Goal: Information Seeking & Learning: Learn about a topic

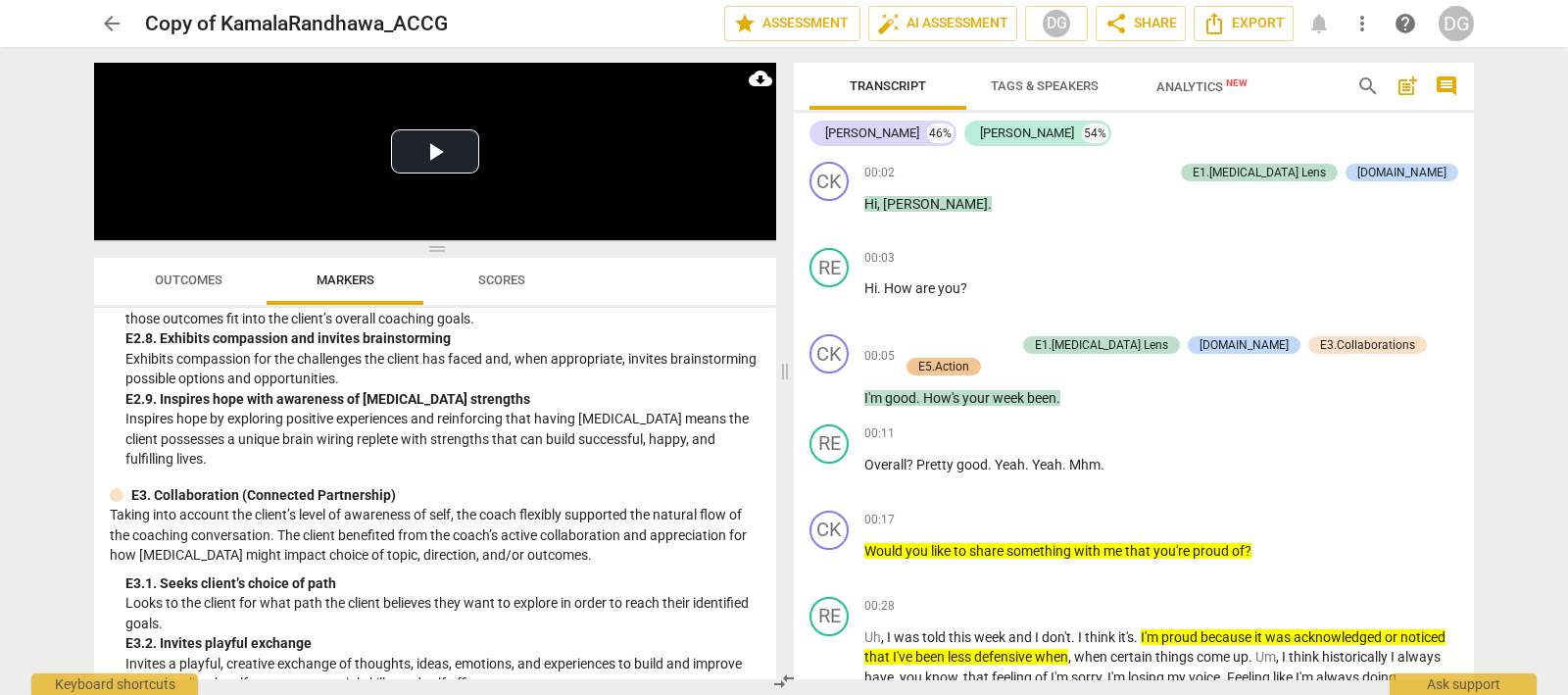
scroll to position [3919, 0]
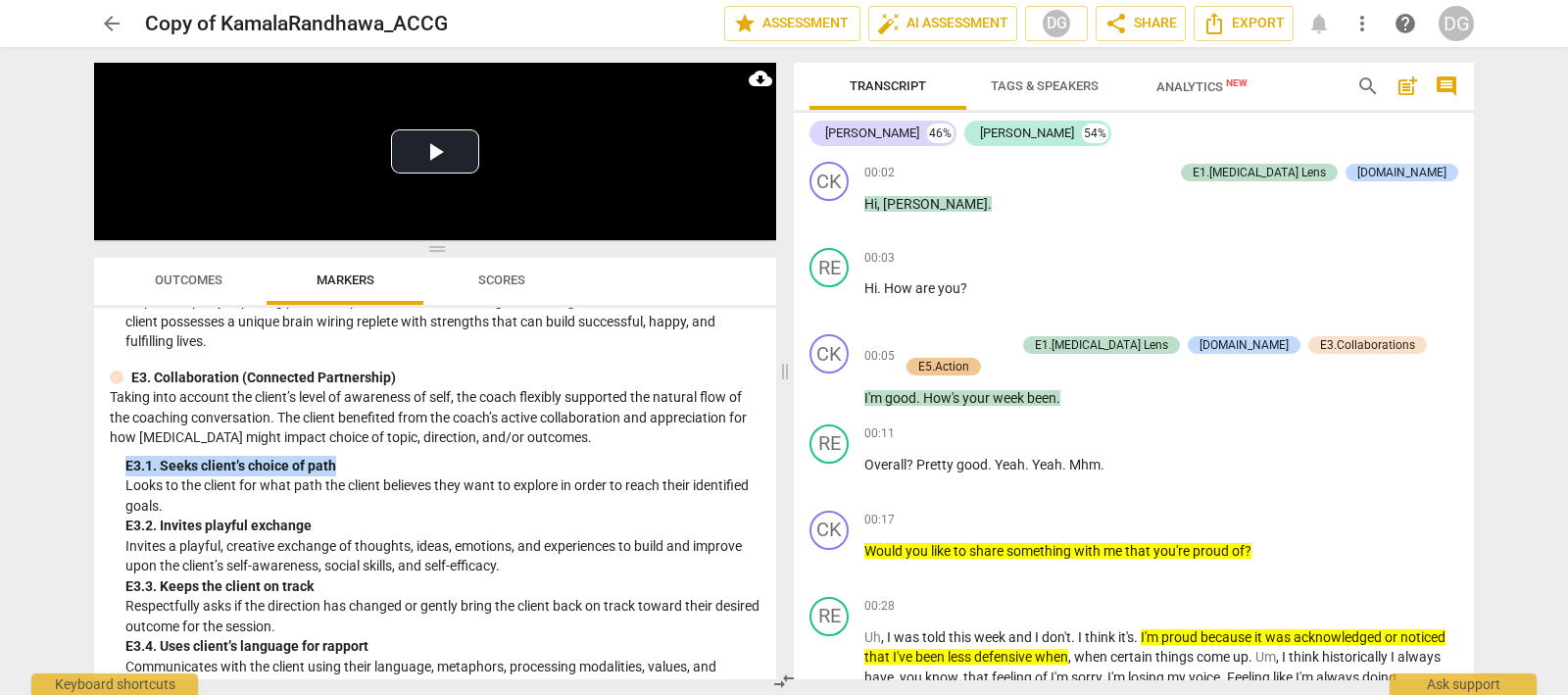
drag, startPoint x: 126, startPoint y: 482, endPoint x: 344, endPoint y: 482, distance: 218.0
click at [344, 476] on div "E3. 1. Seeks client’s choice of path" at bounding box center [443, 465] width 635 height 21
copy div "E3. 1. Seeks client’s choice of path"
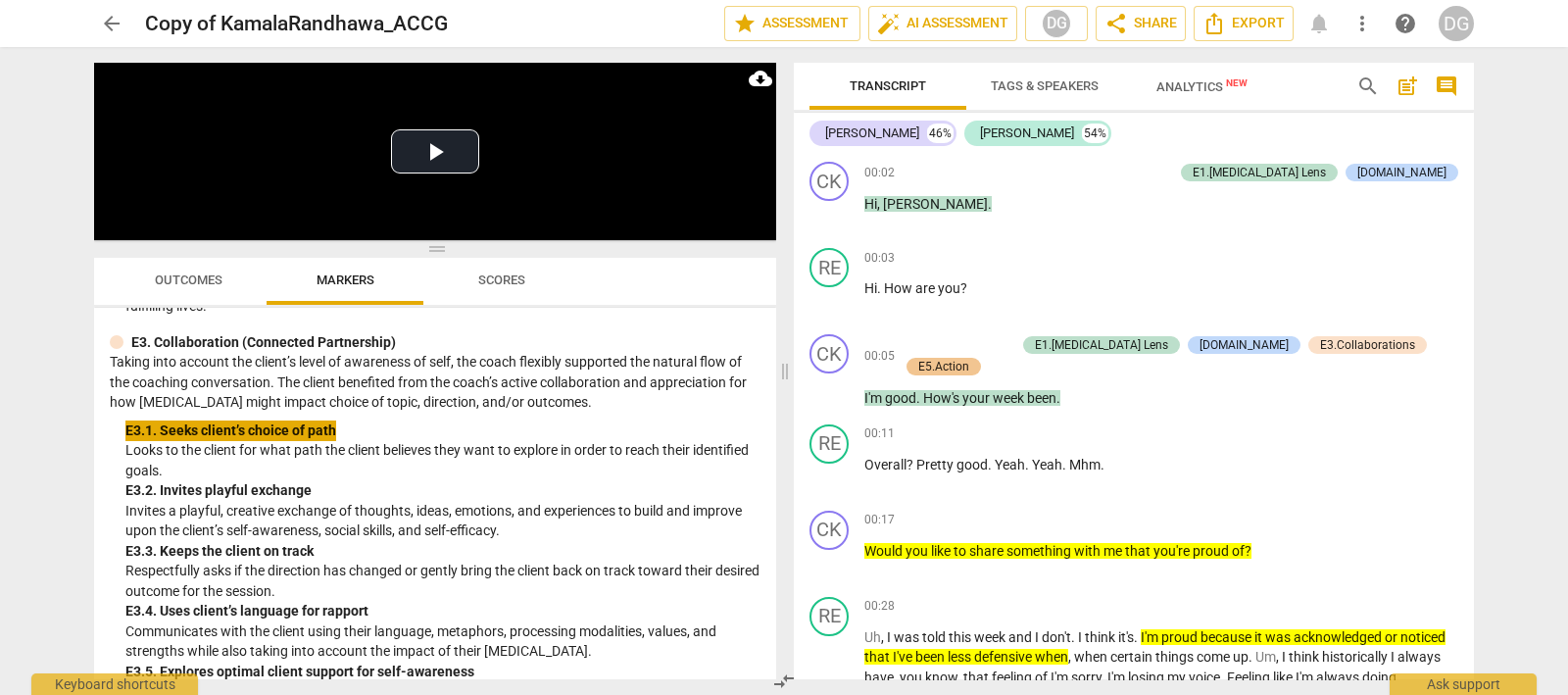
scroll to position [4043, 0]
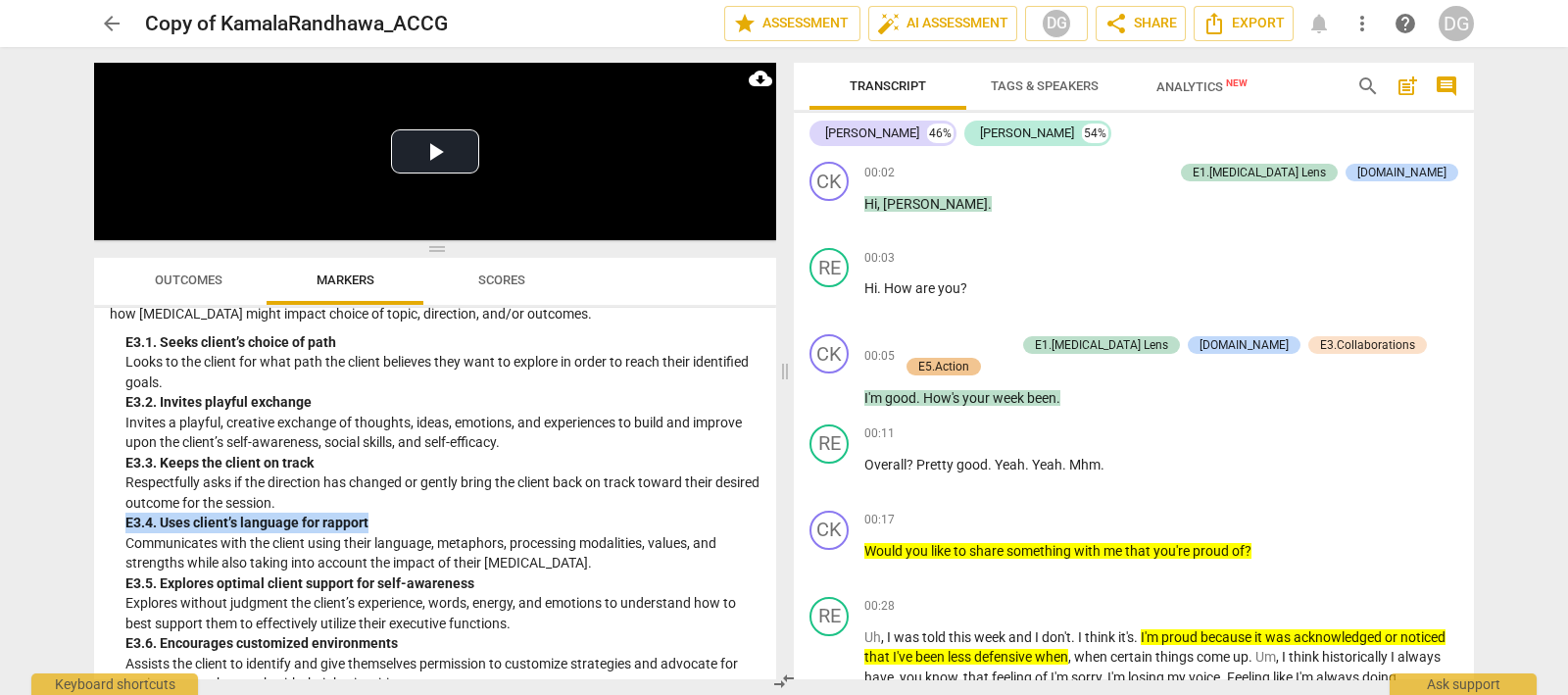
drag, startPoint x: 372, startPoint y: 540, endPoint x: 121, endPoint y: 538, distance: 251.0
click at [121, 538] on div "E3. Collaboration (Connected Partnership) Taking into account the client’s leve…" at bounding box center [435, 498] width 651 height 510
copy div "E3. 4. Uses client’s language for rapport"
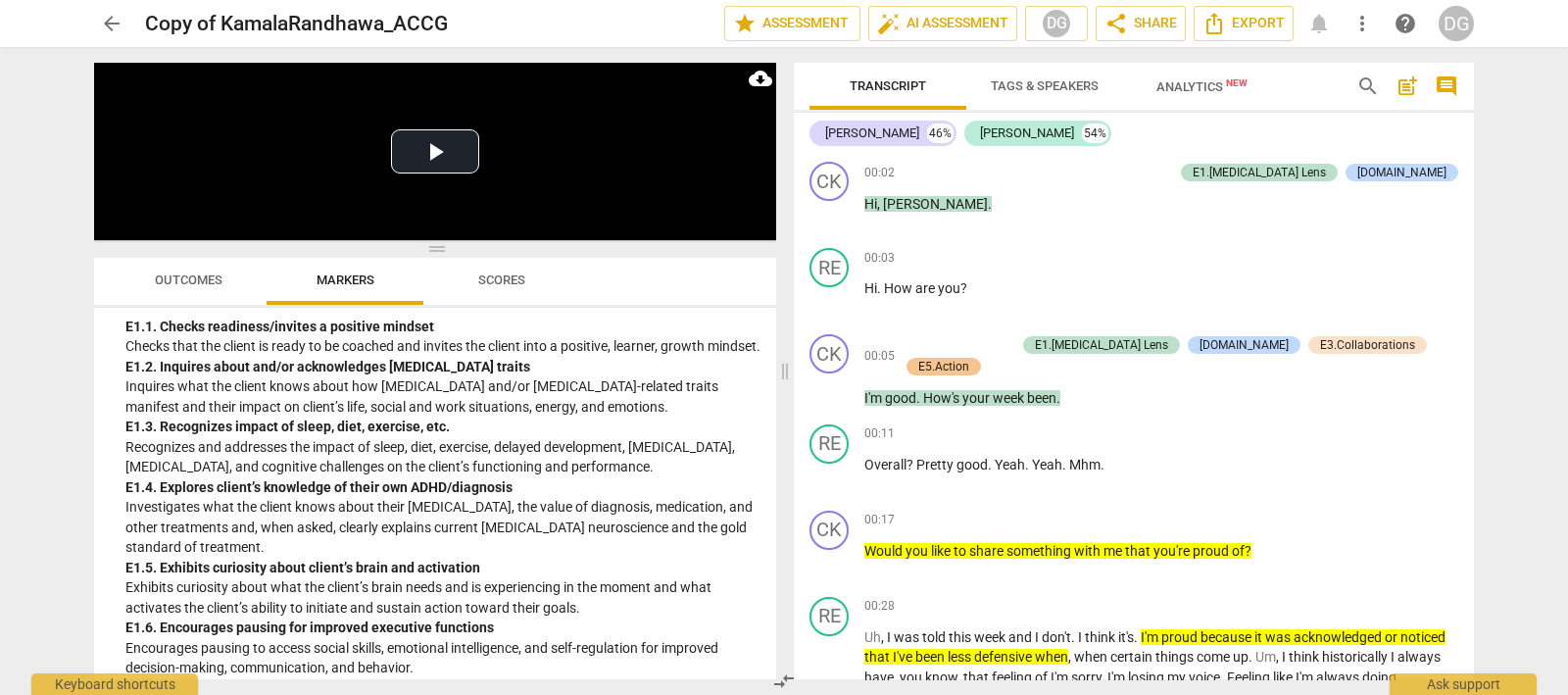
scroll to position [2695, 0]
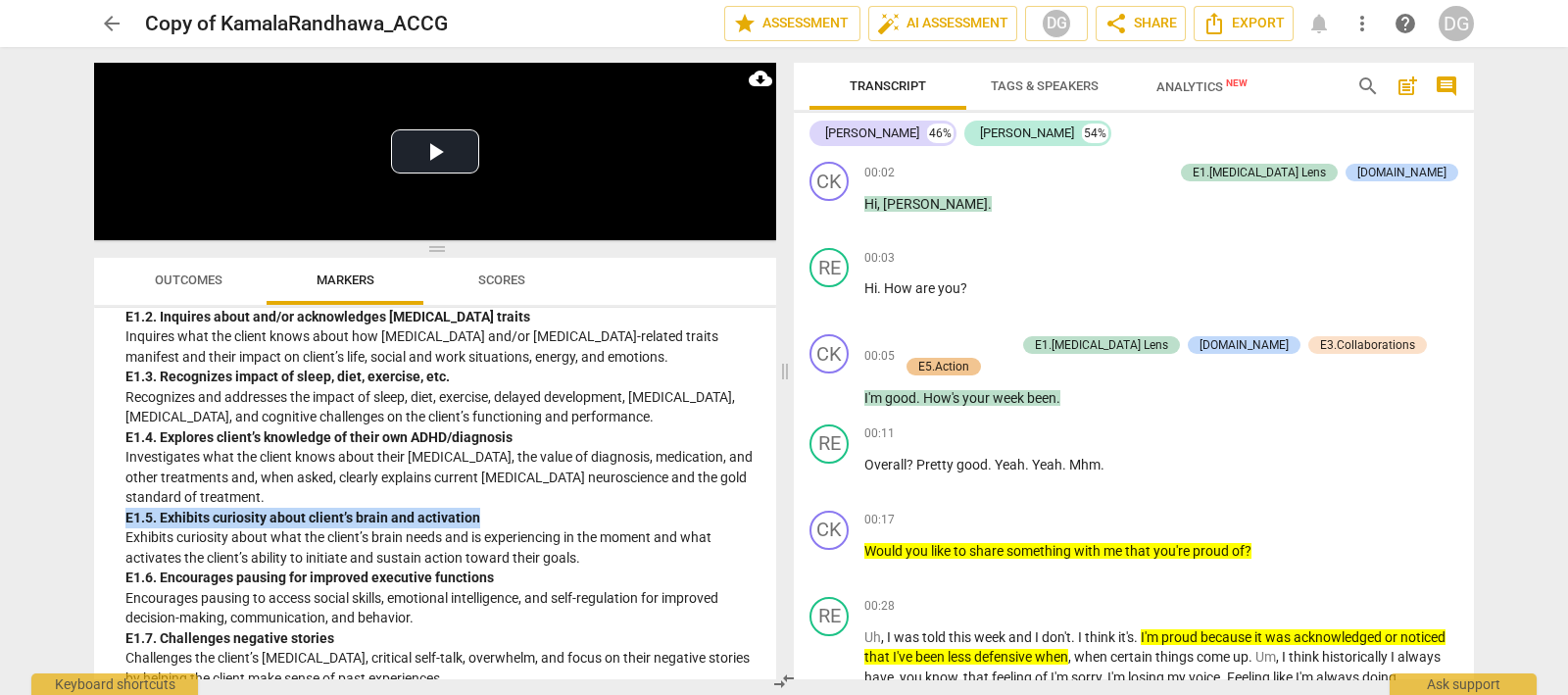
drag, startPoint x: 476, startPoint y: 553, endPoint x: 120, endPoint y: 561, distance: 356.1
click at [120, 561] on div "E1. [MEDICAL_DATA] Lens (Impact) With a deep understanding of [MEDICAL_DATA] tr…" at bounding box center [435, 513] width 651 height 712
copy div "E1. 5. Exhibits curiosity about client’s brain and activation"
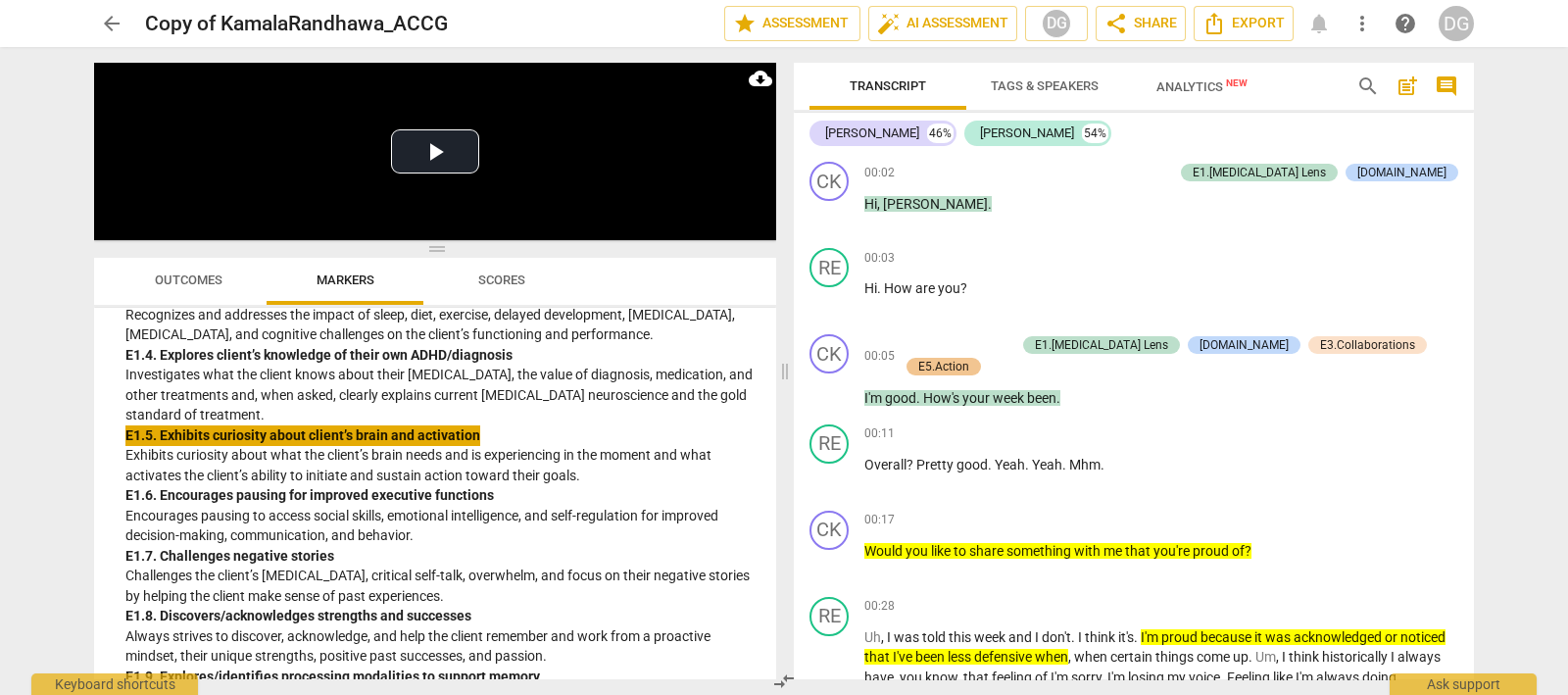
scroll to position [2818, 0]
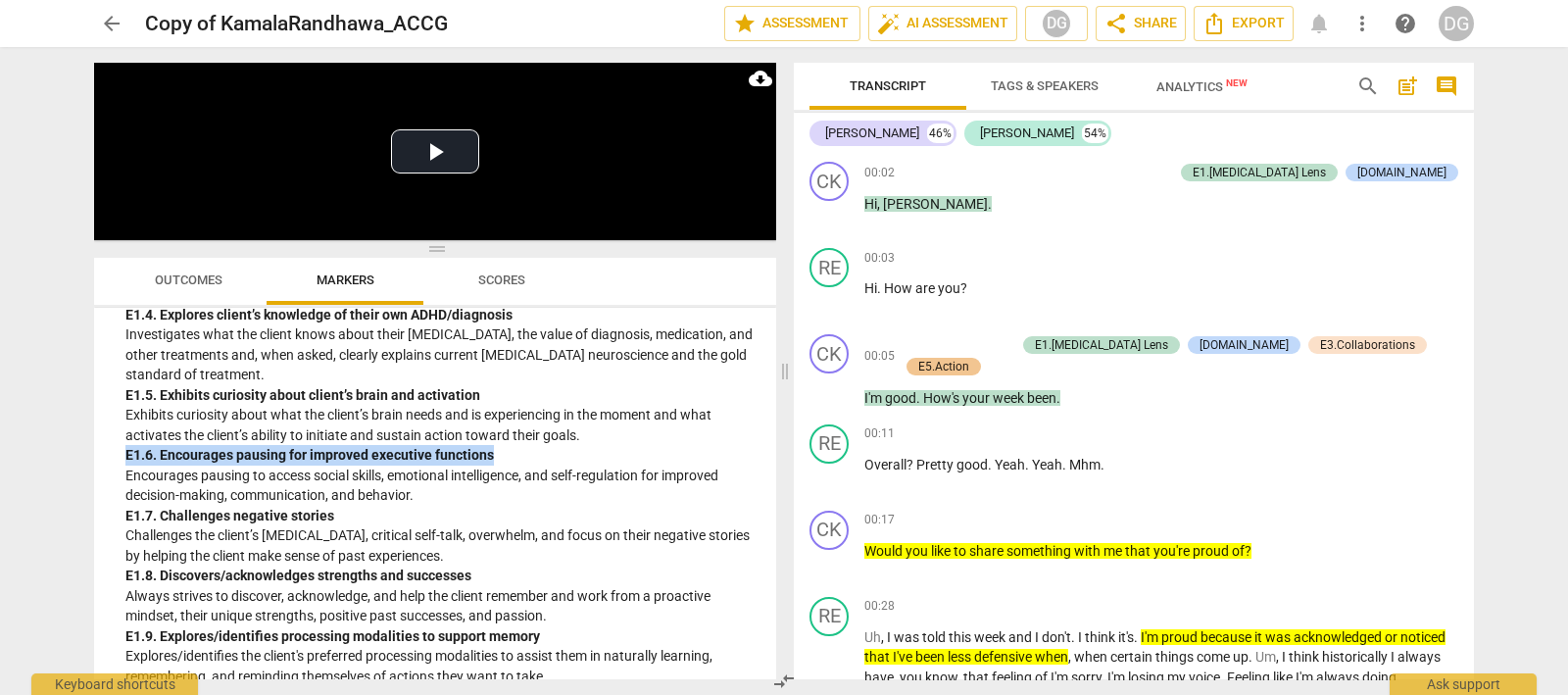
drag, startPoint x: 488, startPoint y: 489, endPoint x: 123, endPoint y: 492, distance: 365.0
click at [123, 492] on div "E1. [MEDICAL_DATA] Lens (Impact) With a deep understanding of [MEDICAL_DATA] tr…" at bounding box center [435, 390] width 651 height 712
copy div "E1. 6. Encourages pausing for improved executive functions"
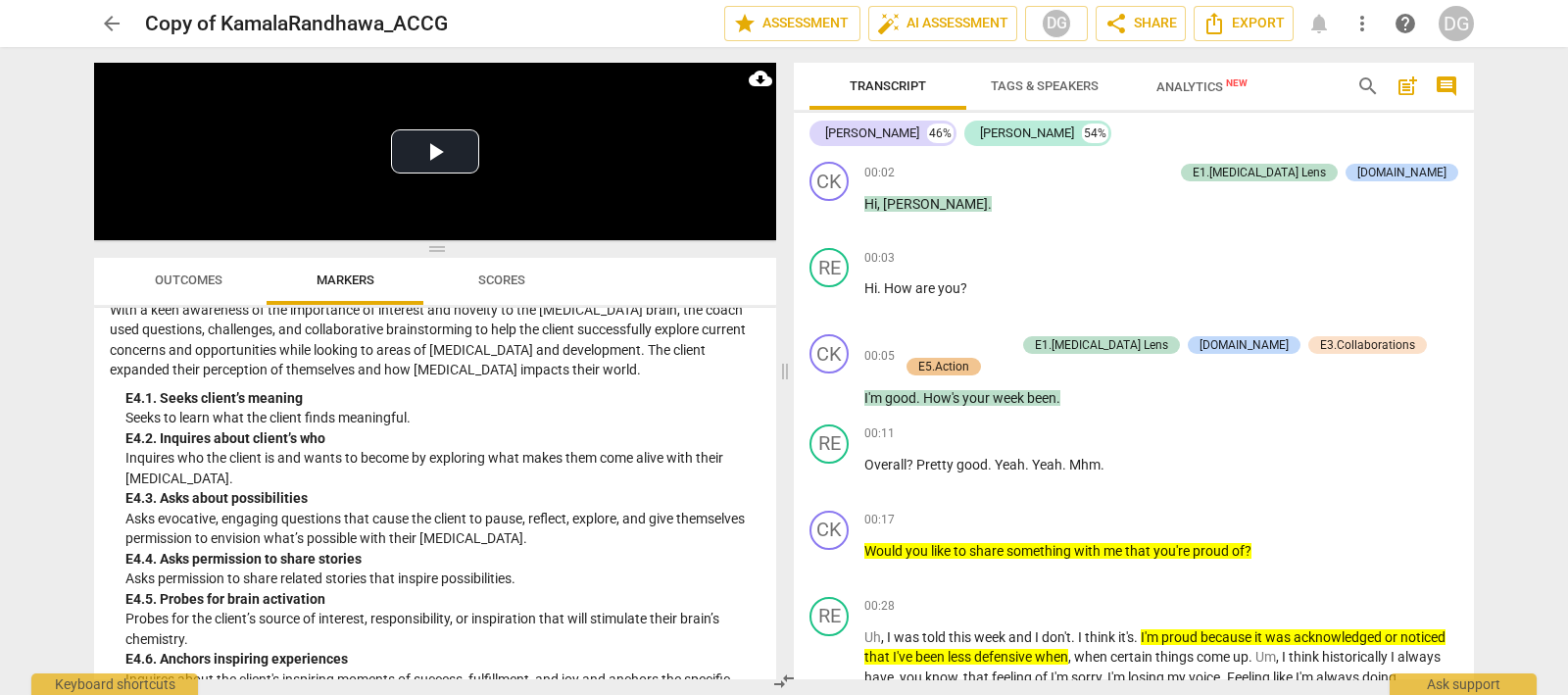
scroll to position [4655, 0]
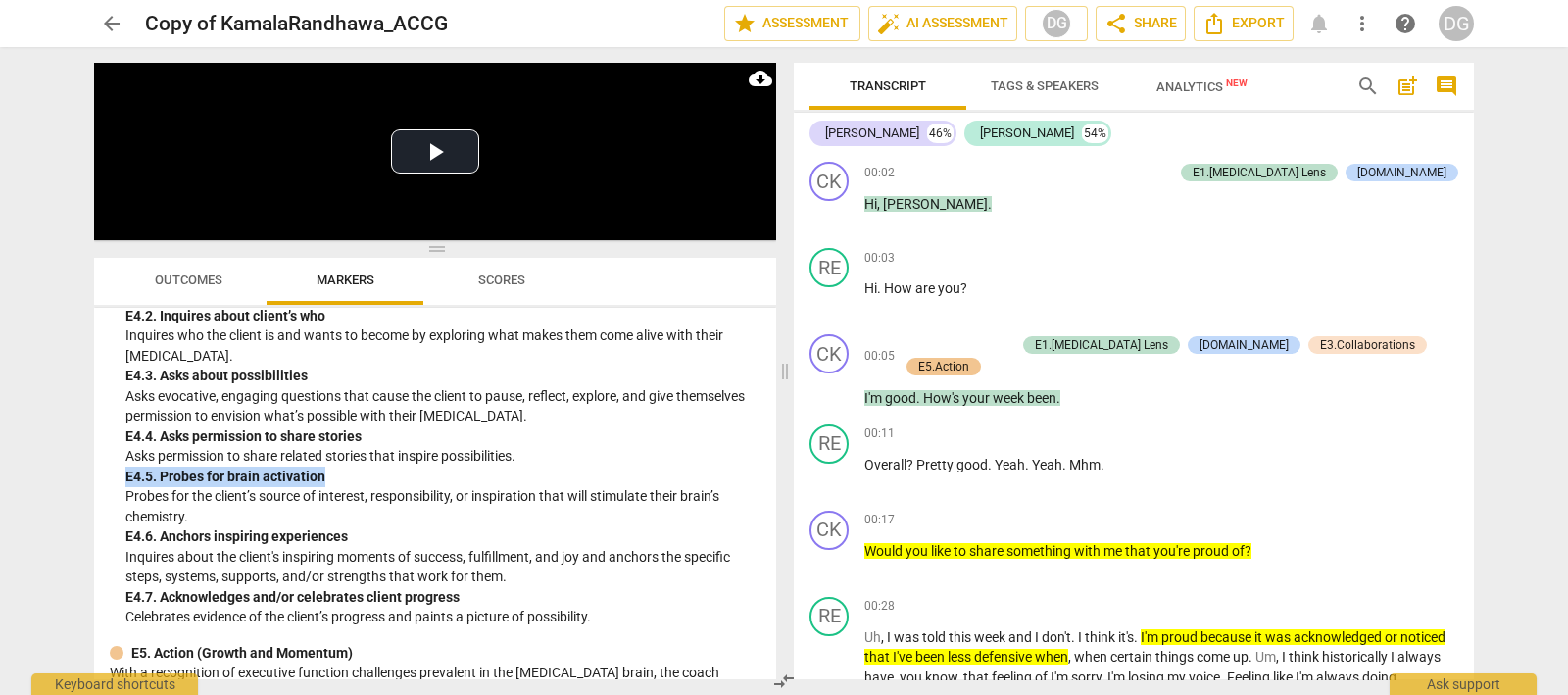
drag, startPoint x: 128, startPoint y: 491, endPoint x: 339, endPoint y: 492, distance: 211.0
click at [339, 487] on div "E4. 5. Probes for brain activation" at bounding box center [443, 476] width 635 height 21
copy div "E4. 5. Probes for brain activation"
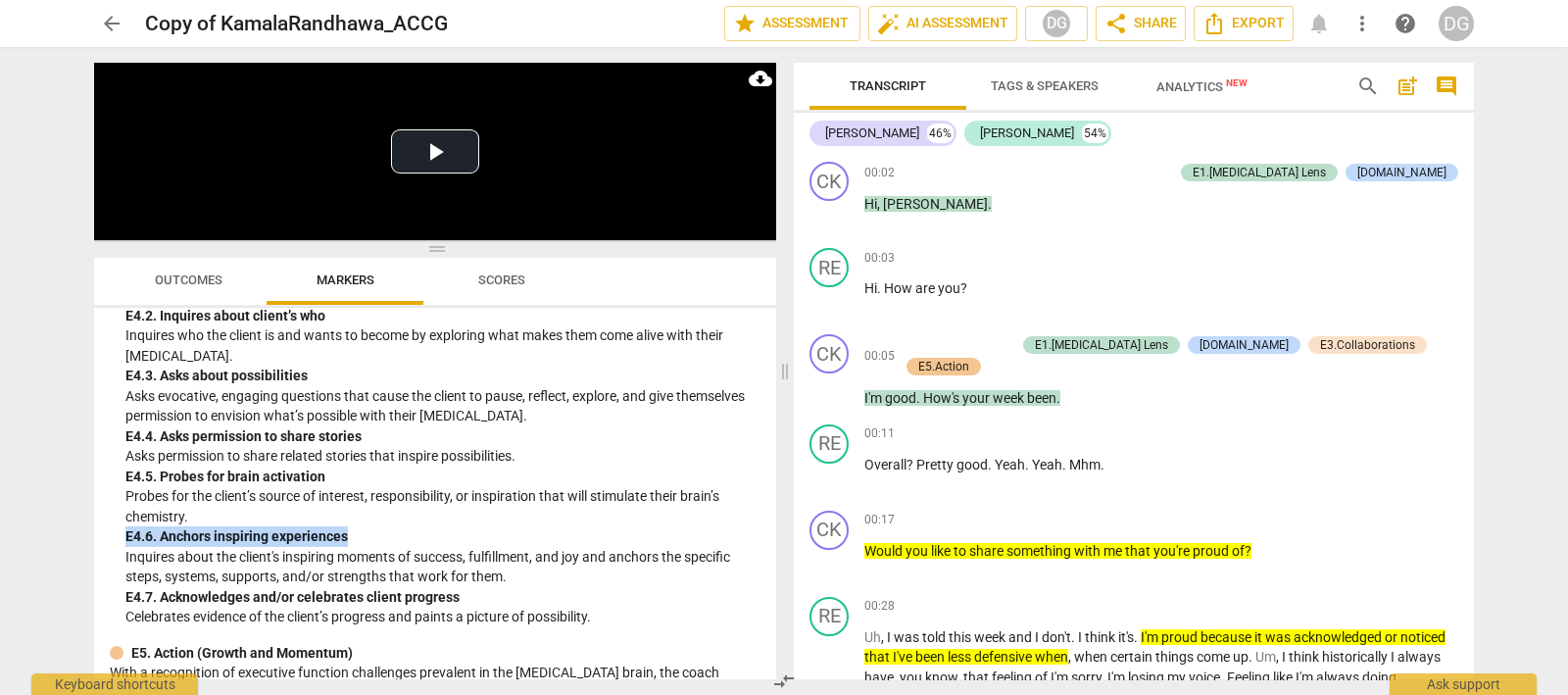
drag, startPoint x: 127, startPoint y: 552, endPoint x: 354, endPoint y: 560, distance: 227.1
click at [354, 547] on div "E4. 6. Anchors inspiring experiences" at bounding box center [443, 536] width 635 height 21
copy div "E4. 6. Anchors inspiring experiences"
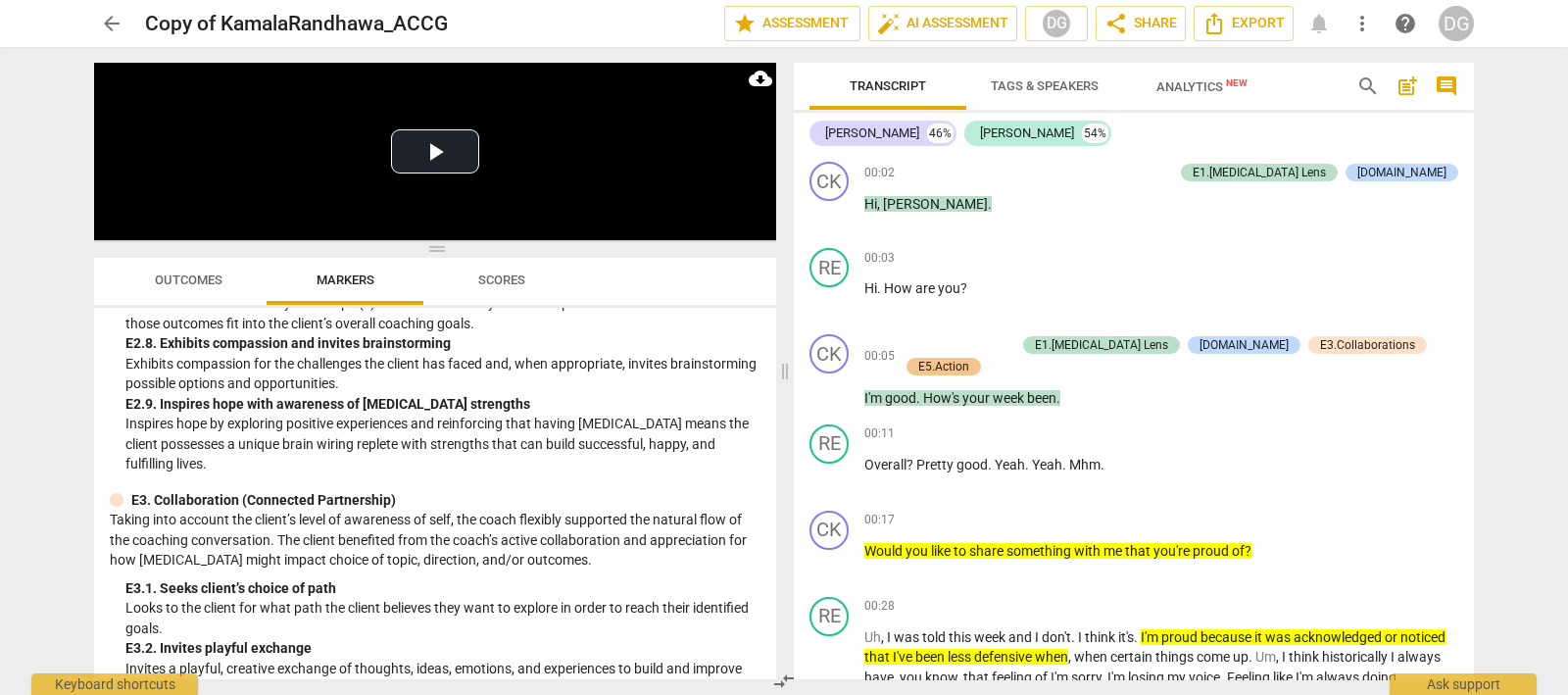
scroll to position [4043, 0]
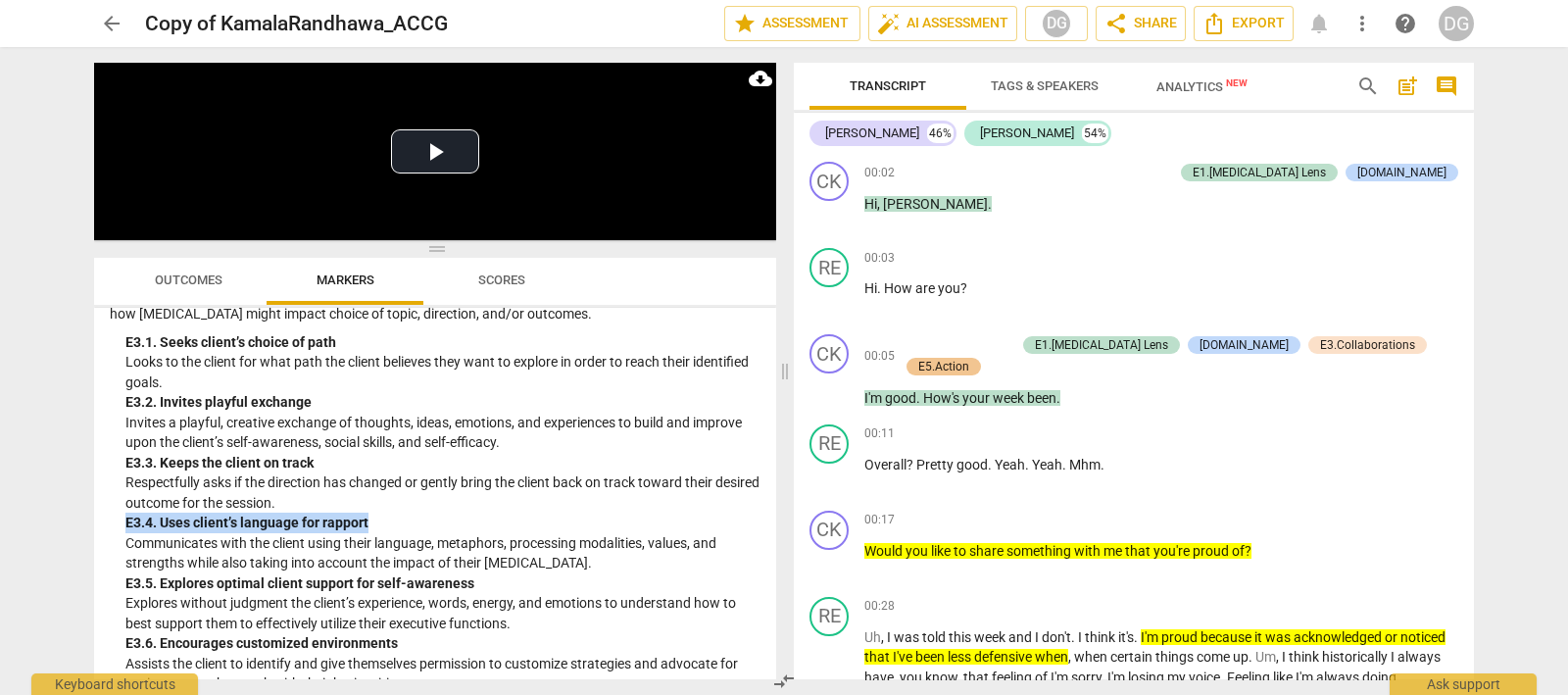
drag, startPoint x: 128, startPoint y: 537, endPoint x: 379, endPoint y: 540, distance: 251.0
click at [379, 533] on div "E3. 4. Uses client’s language for rapport" at bounding box center [443, 522] width 635 height 21
copy div "E3. 4. Uses client’s language for rapport"
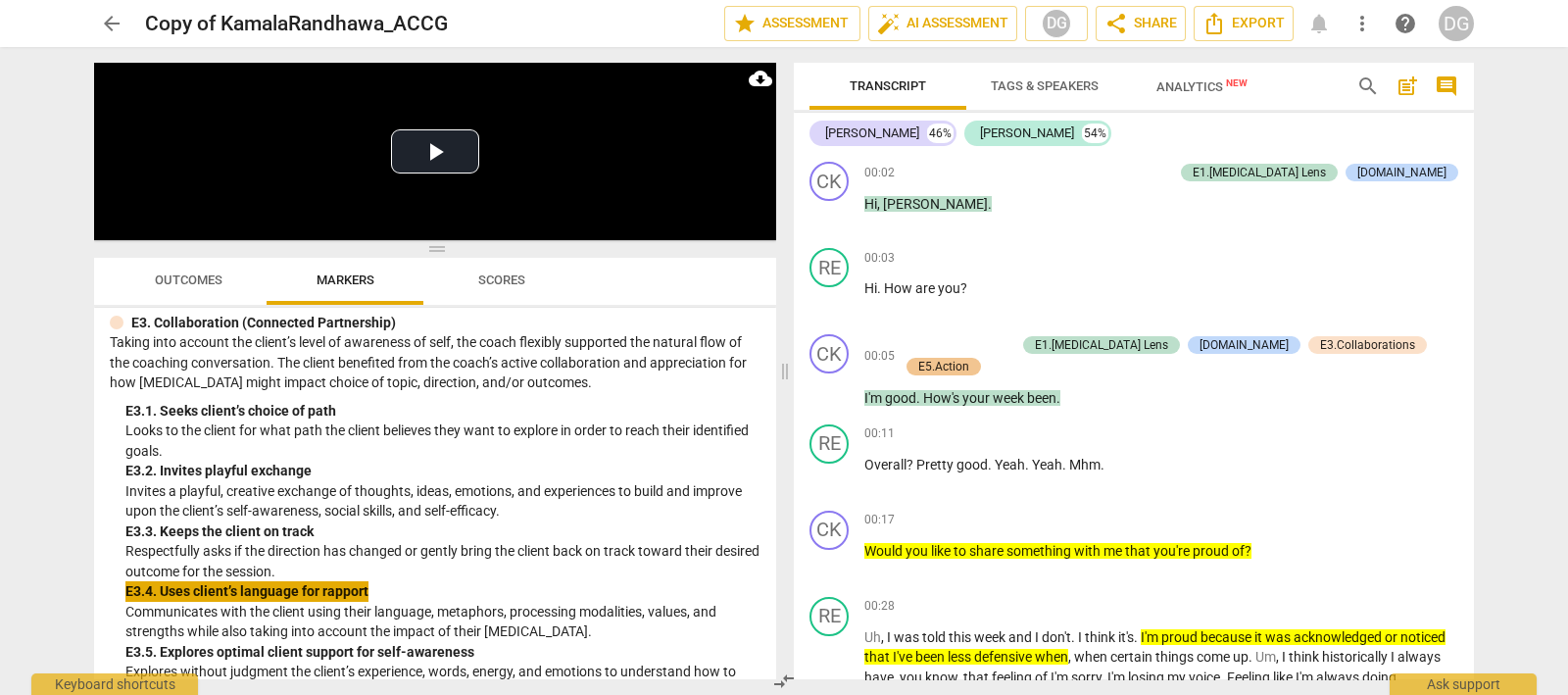
scroll to position [3919, 0]
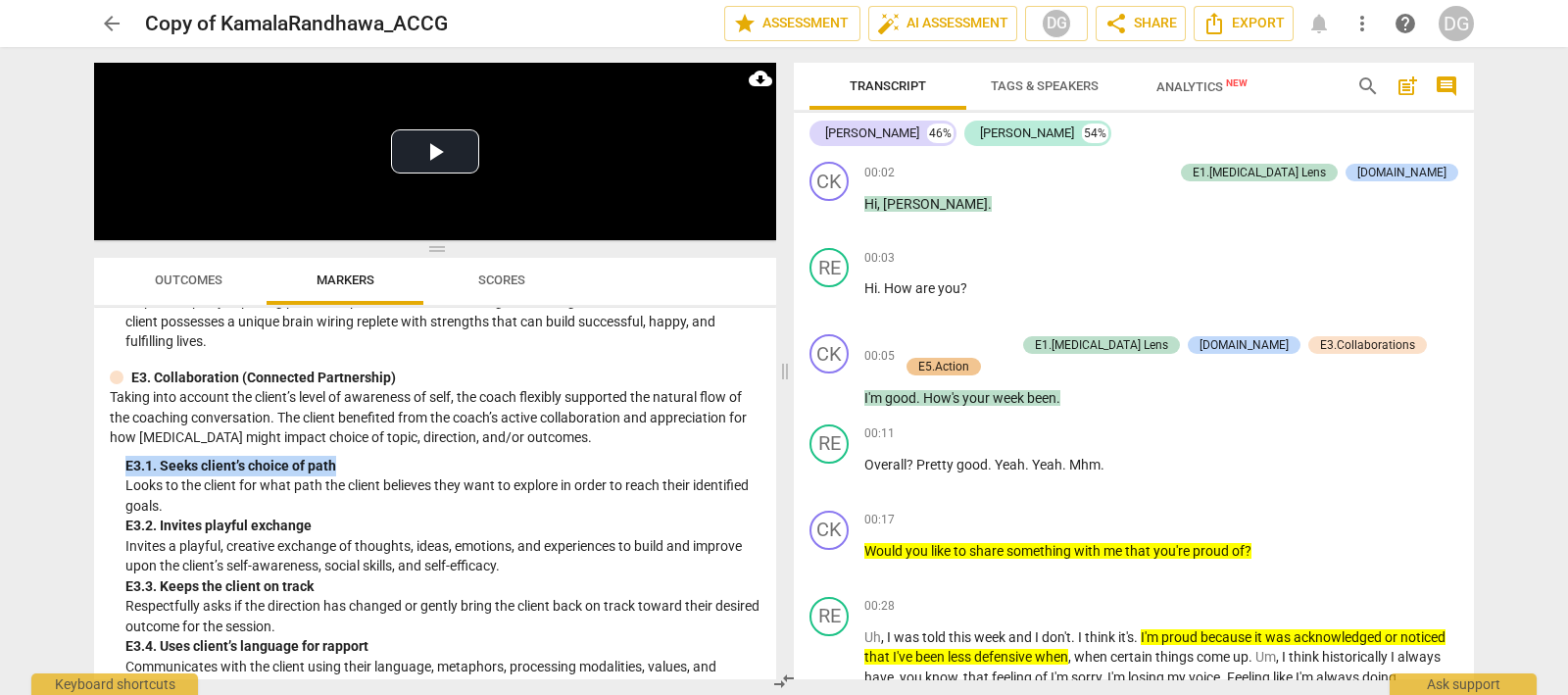
drag, startPoint x: 344, startPoint y: 478, endPoint x: 123, endPoint y: 484, distance: 221.1
click at [123, 484] on div "E3. Collaboration (Connected Partnership) Taking into account the client’s leve…" at bounding box center [435, 622] width 651 height 510
copy div "E3. 1. Seeks client’s choice of path"
